Goal: Browse casually: Explore the website without a specific task or goal

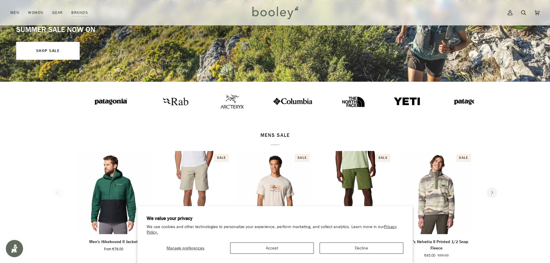
scroll to position [29, 0]
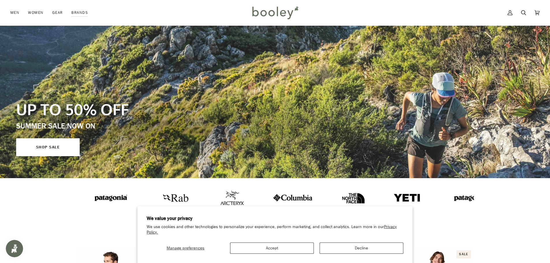
click at [157, 197] on img at bounding box center [173, 198] width 32 height 16
click at [448, 198] on img at bounding box center [468, 198] width 40 height 10
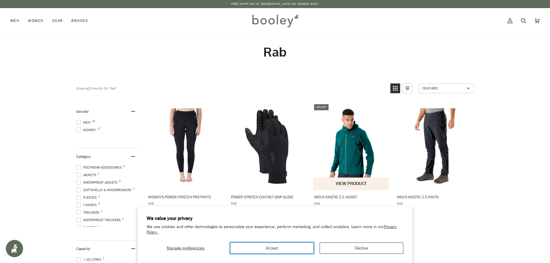
drag, startPoint x: 272, startPoint y: 250, endPoint x: 338, endPoint y: 201, distance: 83.2
click at [272, 250] on button "Accept" at bounding box center [272, 248] width 84 height 11
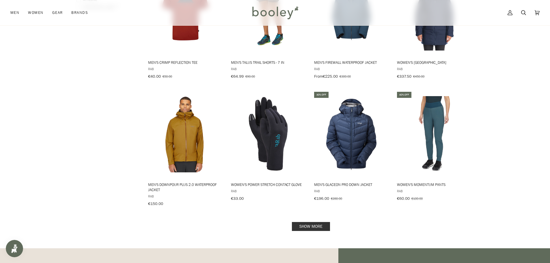
scroll to position [520, 0]
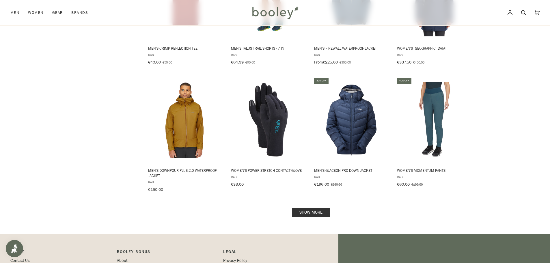
click at [314, 208] on link "Show more" at bounding box center [311, 212] width 38 height 9
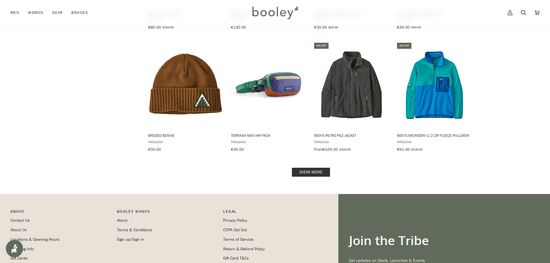
scroll to position [606, 0]
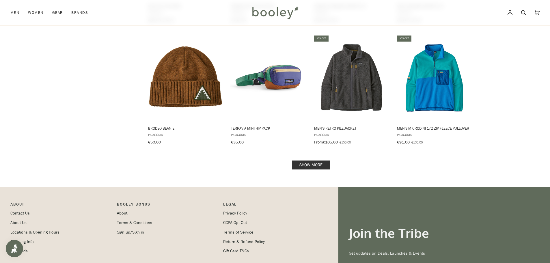
click at [302, 161] on link "Show more" at bounding box center [311, 165] width 38 height 9
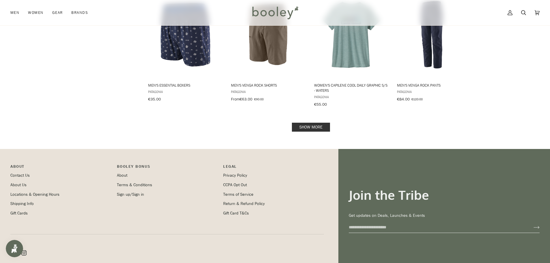
scroll to position [1271, 0]
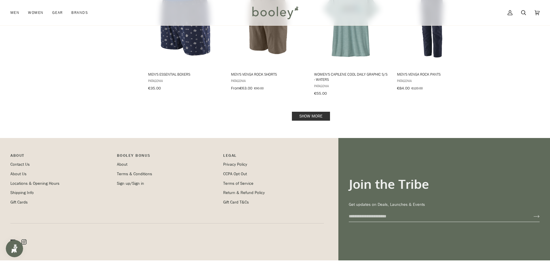
click at [302, 112] on link "Show more" at bounding box center [311, 116] width 38 height 9
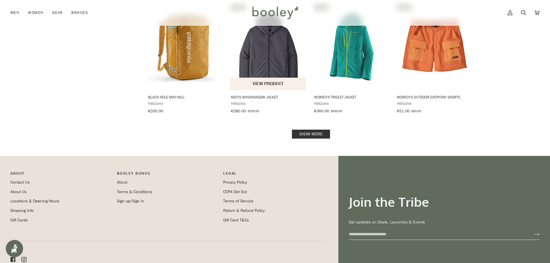
scroll to position [1814, 0]
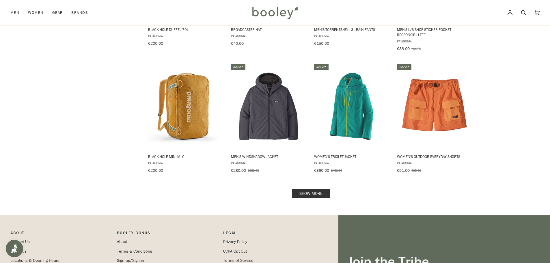
click at [317, 189] on link "Show more" at bounding box center [311, 193] width 38 height 9
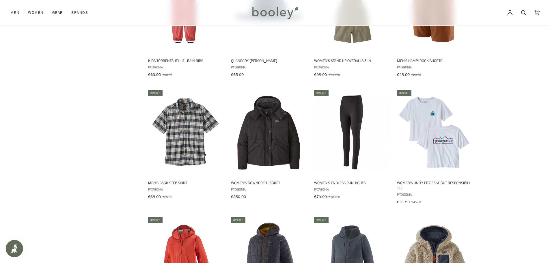
scroll to position [2391, 0]
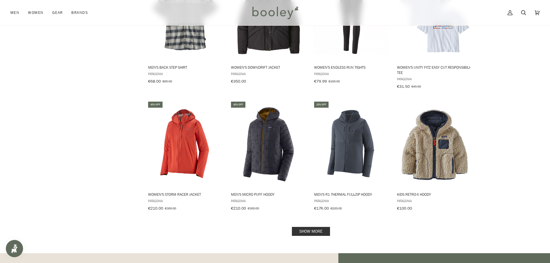
click at [304, 227] on link "Show more" at bounding box center [311, 231] width 38 height 9
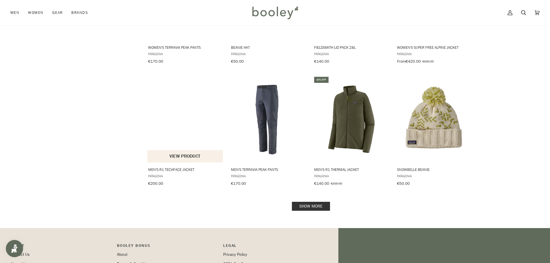
scroll to position [3027, 0]
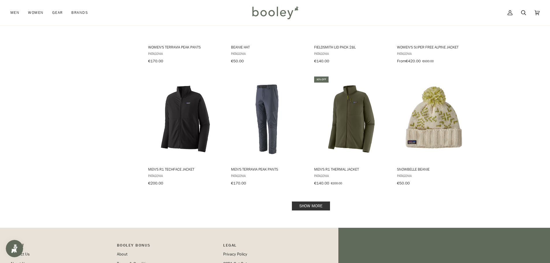
click at [317, 202] on link "Show more" at bounding box center [311, 206] width 38 height 9
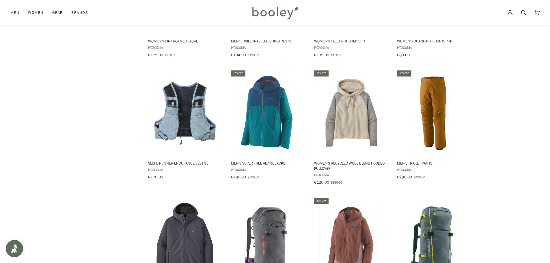
scroll to position [3316, 0]
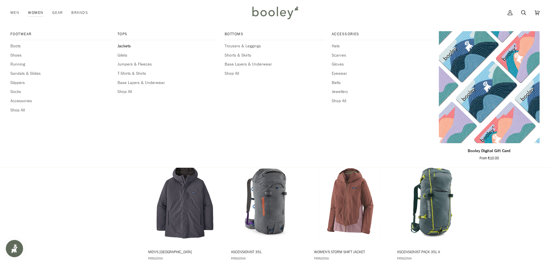
click at [122, 48] on span "Jackets" at bounding box center [168, 46] width 101 height 6
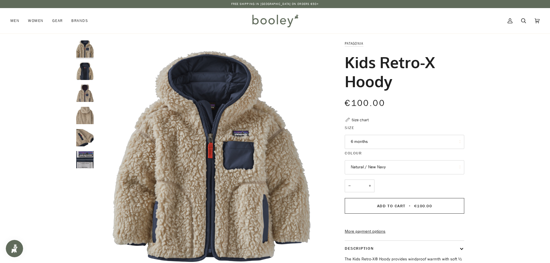
click at [374, 137] on button "6 months" at bounding box center [405, 142] width 120 height 14
click at [493, 81] on div "Zoom Zoom" at bounding box center [275, 193] width 550 height 306
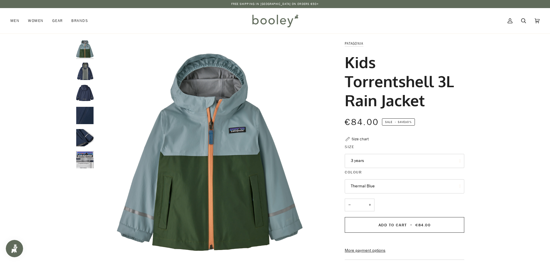
click at [386, 163] on button "3 years" at bounding box center [405, 161] width 120 height 14
click at [80, 163] on img "Patagonia Kids Torrentshell 3L Rain Jacket - Booley Galway" at bounding box center [84, 159] width 17 height 17
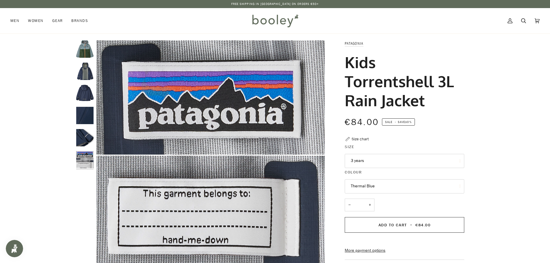
click at [73, 54] on div "Zoom Zoom" at bounding box center [275, 194] width 419 height 309
click at [82, 52] on img "Kids Torrentshell 3L Rain Jacket" at bounding box center [84, 48] width 17 height 17
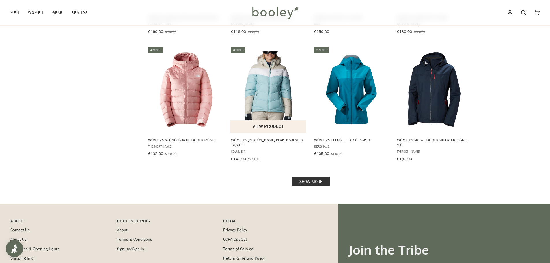
scroll to position [549, 0]
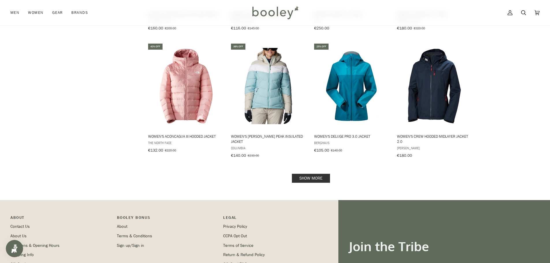
click at [319, 176] on link "Show more" at bounding box center [311, 178] width 38 height 9
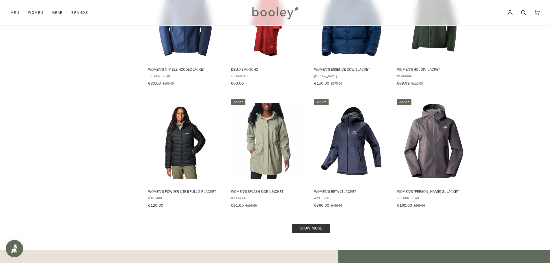
scroll to position [1126, 0]
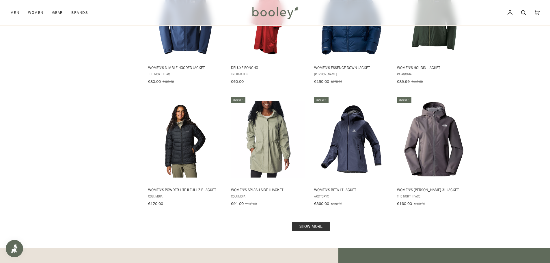
click at [314, 222] on link "Show more" at bounding box center [311, 226] width 38 height 9
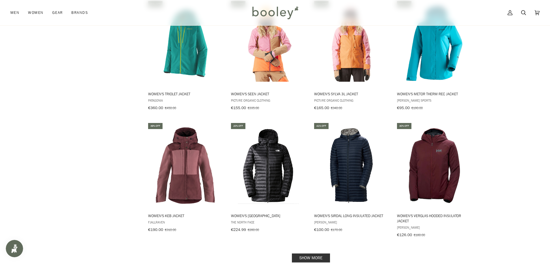
scroll to position [1733, 0]
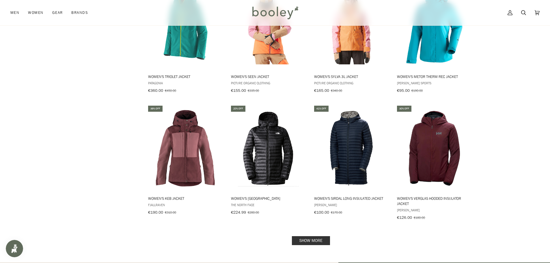
click at [309, 236] on link "Show more" at bounding box center [311, 240] width 38 height 9
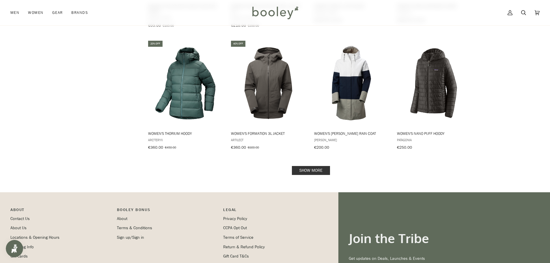
scroll to position [2426, 0]
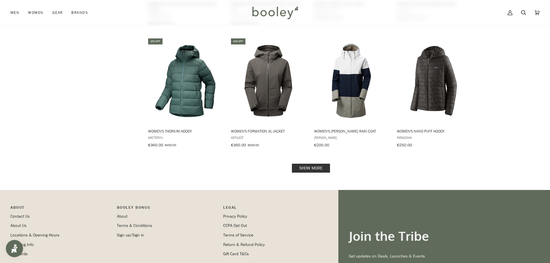
click at [312, 164] on link "Show more" at bounding box center [311, 168] width 38 height 9
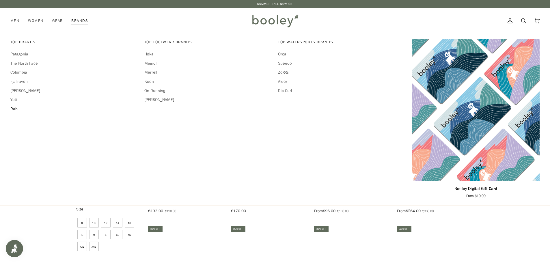
click at [13, 110] on span "Rab" at bounding box center [74, 109] width 128 height 6
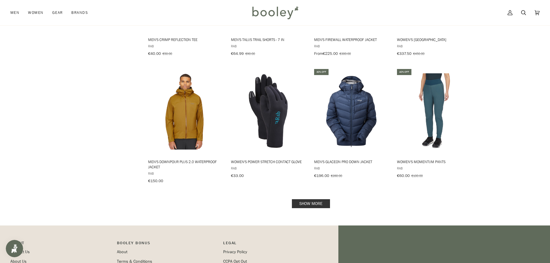
scroll to position [520, 0]
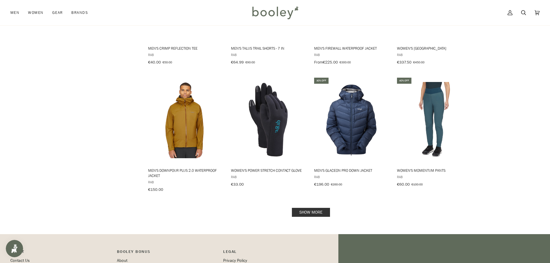
click at [311, 208] on link "Show more" at bounding box center [311, 212] width 38 height 9
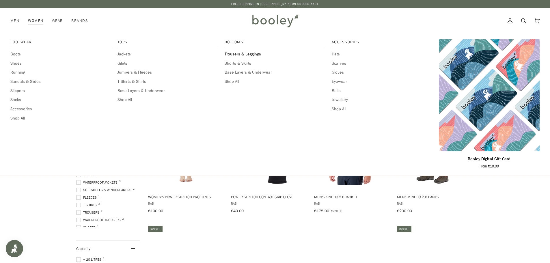
click at [248, 55] on span "Trousers & Leggings" at bounding box center [275, 54] width 101 height 6
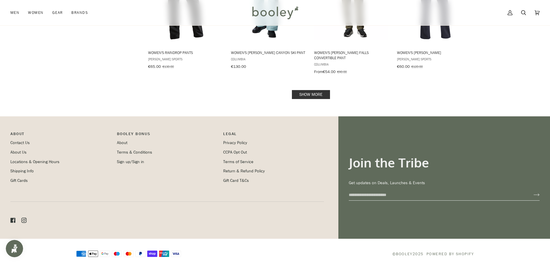
scroll to position [639, 0]
